Goal: Navigation & Orientation: Understand site structure

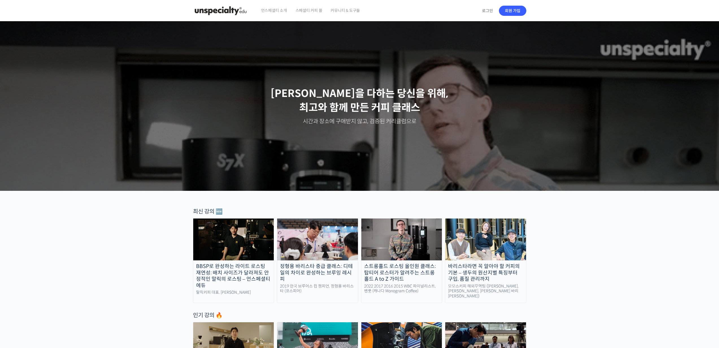
click at [347, 7] on span "커뮤니티 & 도구들" at bounding box center [345, 10] width 29 height 21
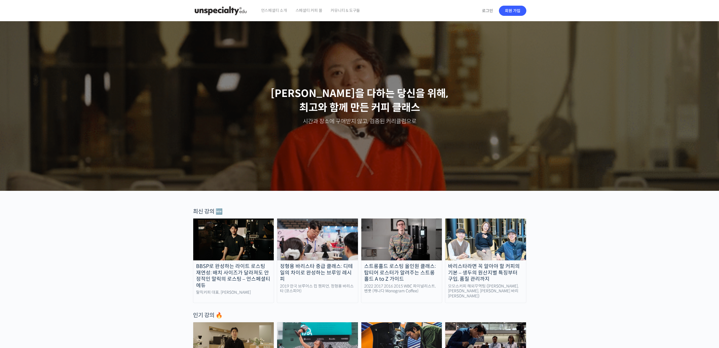
click at [307, 13] on span "스페셜티 커피 몰" at bounding box center [308, 10] width 27 height 21
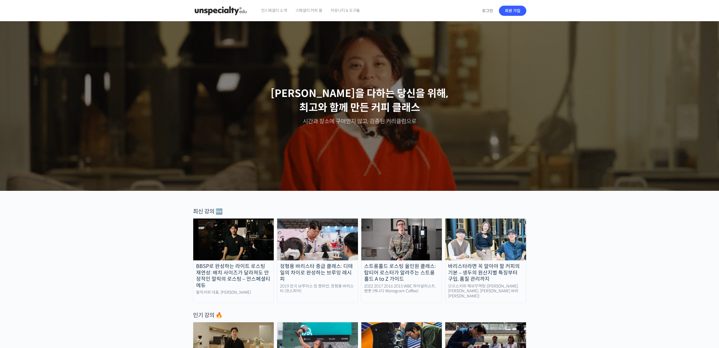
click at [278, 12] on span "언스페셜티 소개" at bounding box center [274, 10] width 26 height 21
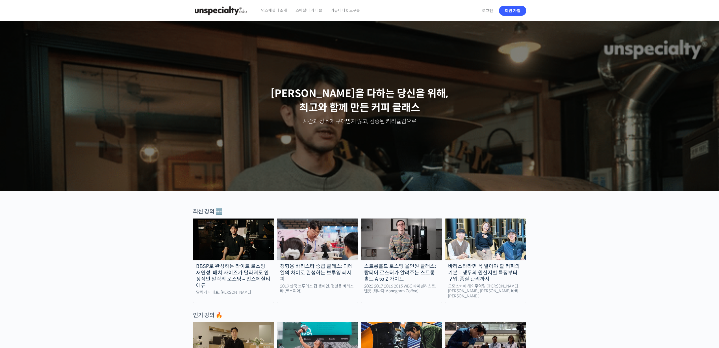
click at [219, 6] on img at bounding box center [220, 10] width 55 height 17
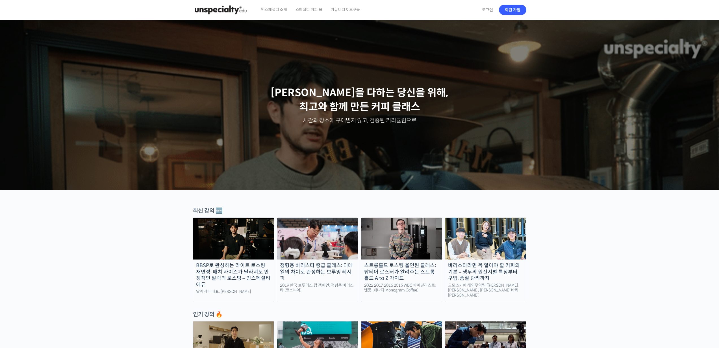
scroll to position [1, 0]
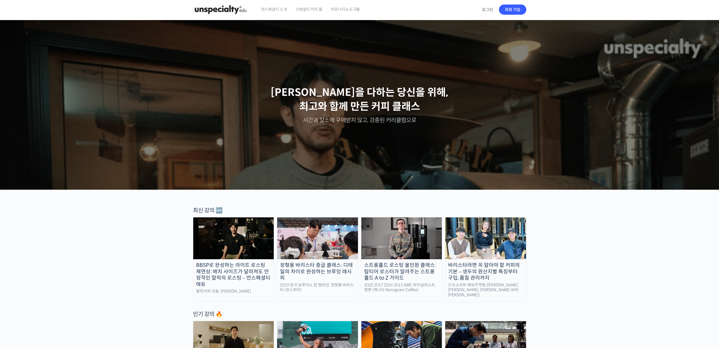
click at [332, 6] on span "커뮤니티 & 도구들" at bounding box center [345, 9] width 29 height 21
